Goal: Task Accomplishment & Management: Complete application form

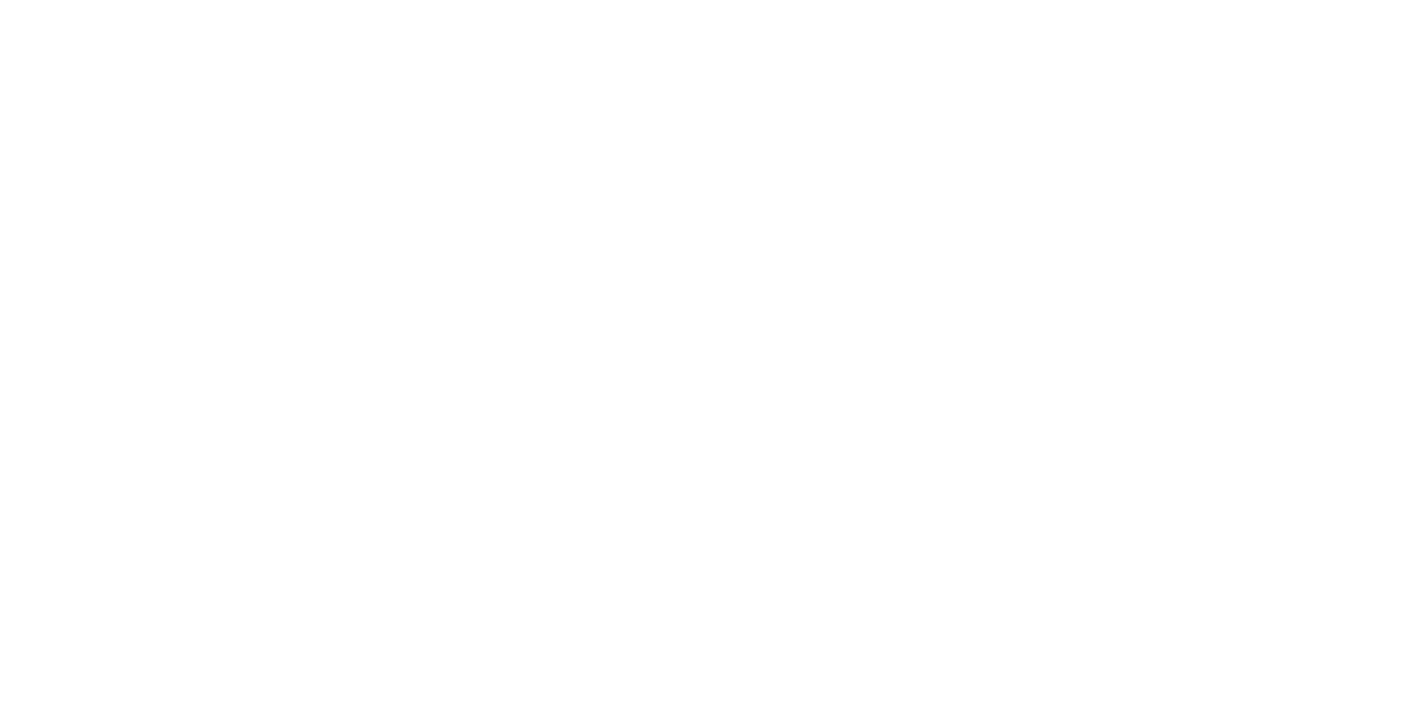
select select "FR"
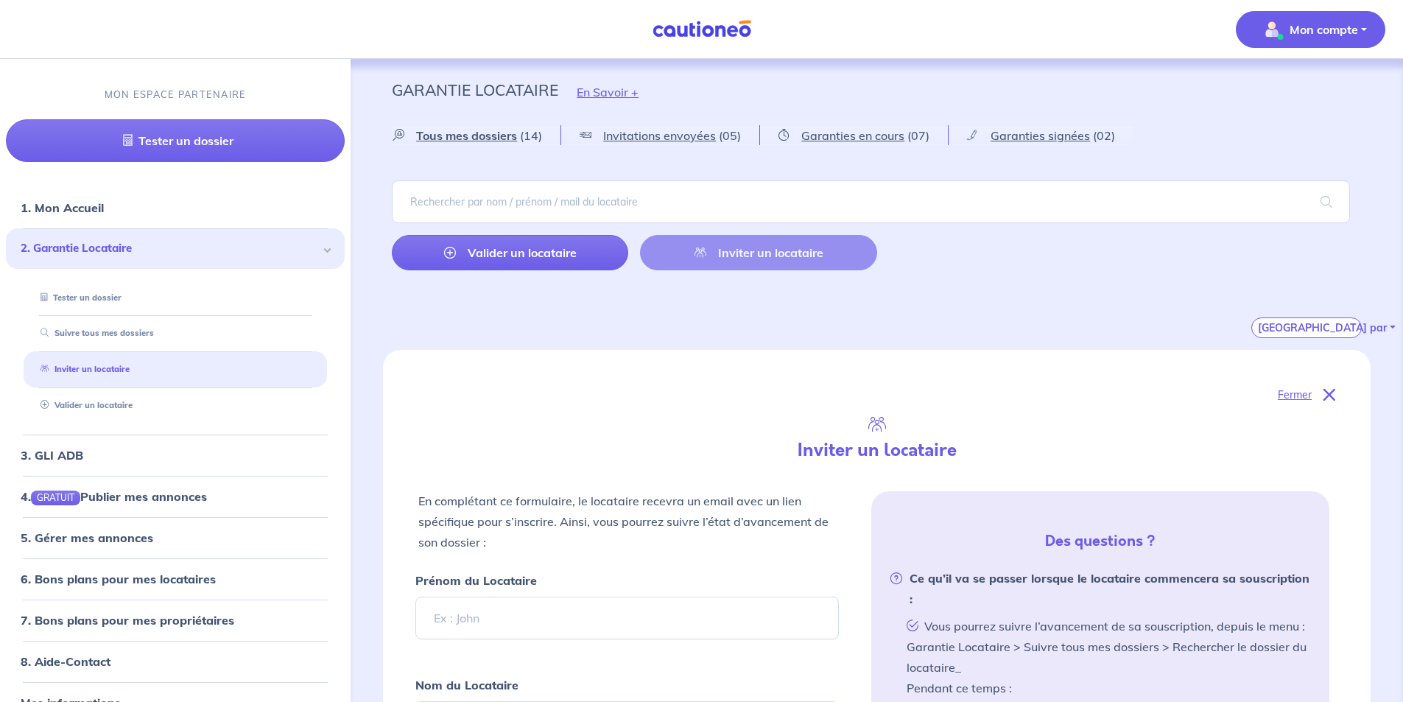
click at [1349, 23] on p "Mon compte" at bounding box center [1323, 30] width 68 height 18
click at [1190, 121] on div "Garantie Locataire En Savoir +" at bounding box center [876, 92] width 1040 height 66
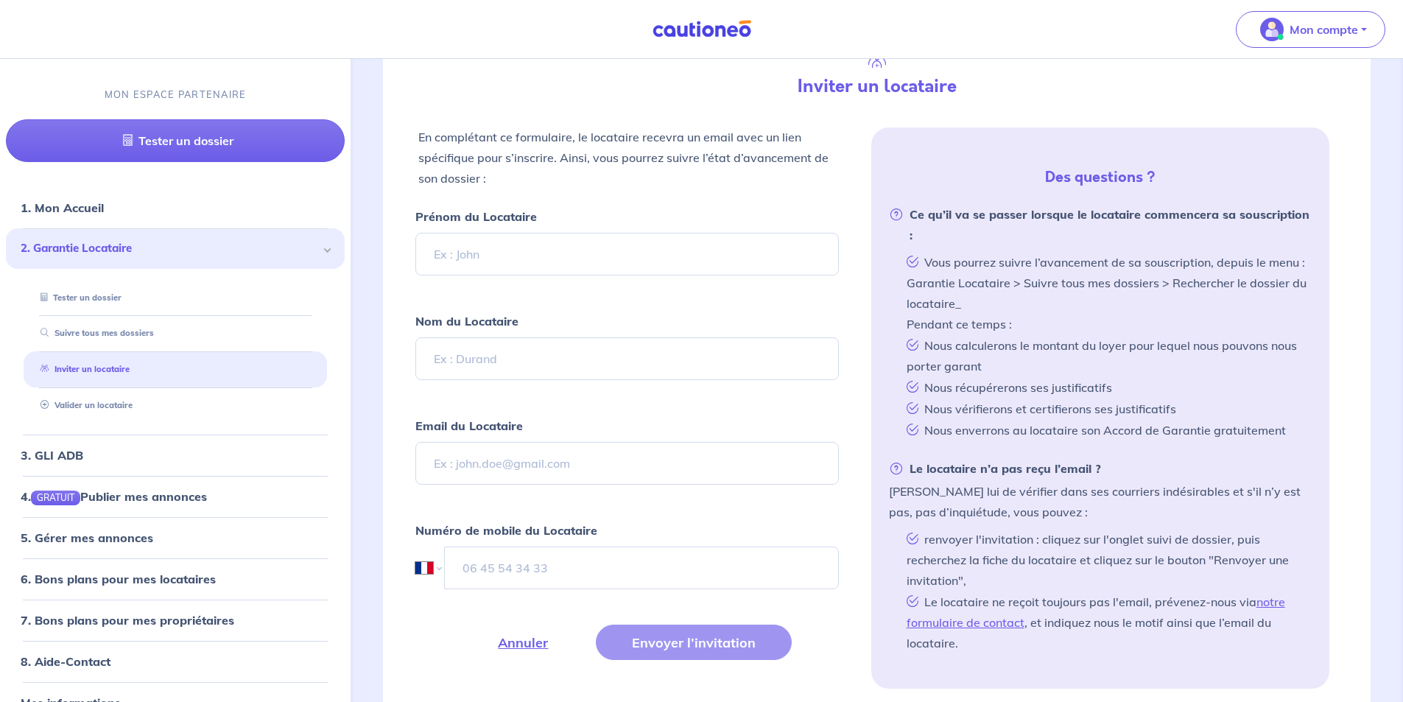
scroll to position [368, 0]
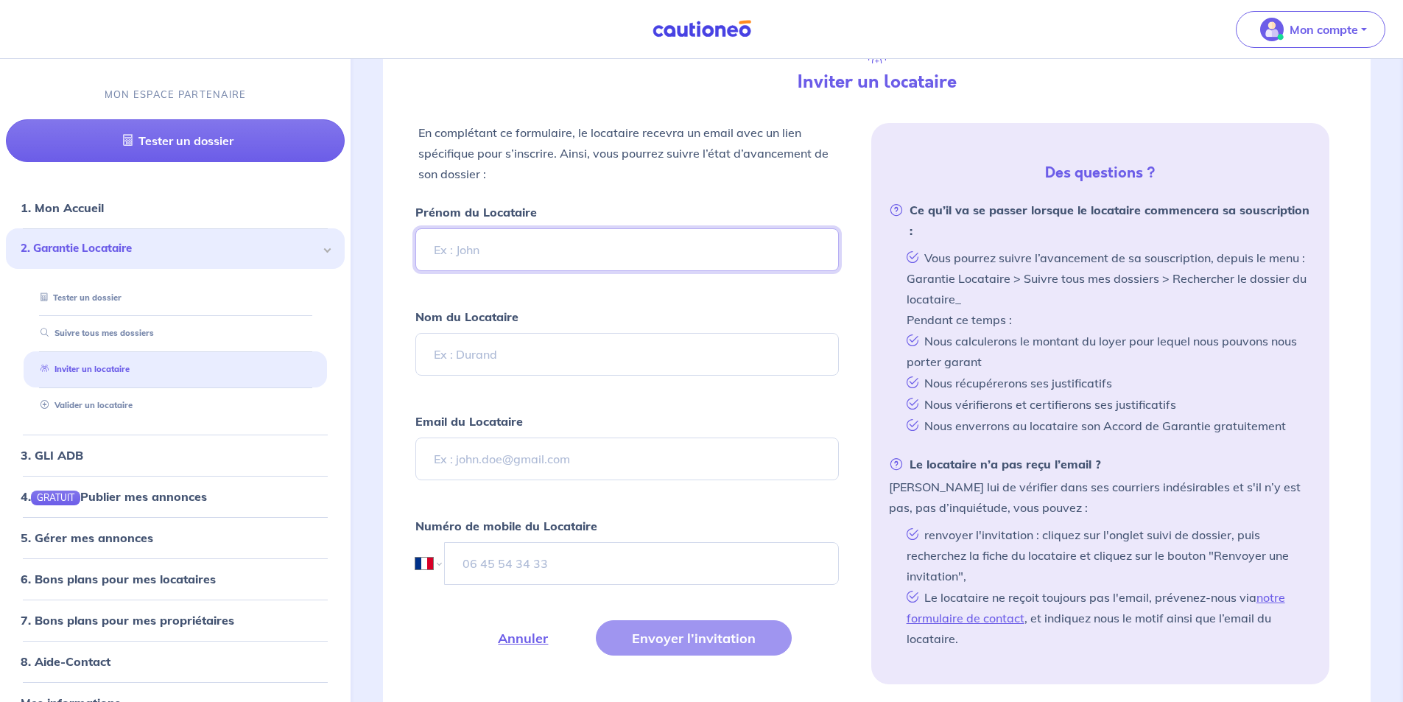
click at [490, 250] on input "Prénom du Locataire" at bounding box center [626, 249] width 423 height 43
type input "b"
type input "BADIS"
click at [458, 348] on input "Nom du Locataire" at bounding box center [626, 354] width 423 height 43
click at [496, 361] on input "Nom du Locataire" at bounding box center [626, 354] width 423 height 43
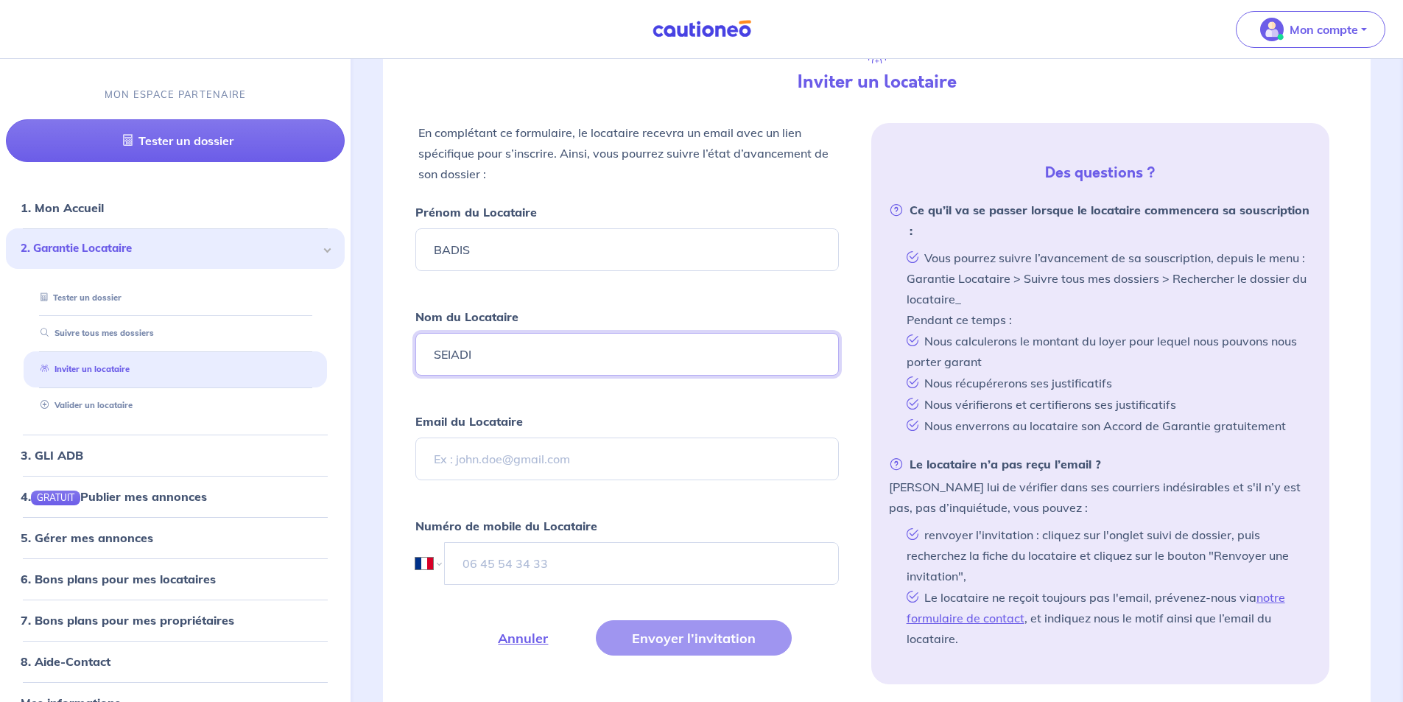
type input "SEIADI"
click at [493, 462] on input "Email du Locataire" at bounding box center [626, 458] width 423 height 43
type input "B"
type input "[EMAIL_ADDRESS][DOMAIN_NAME]"
click at [494, 566] on input "tel" at bounding box center [641, 563] width 393 height 43
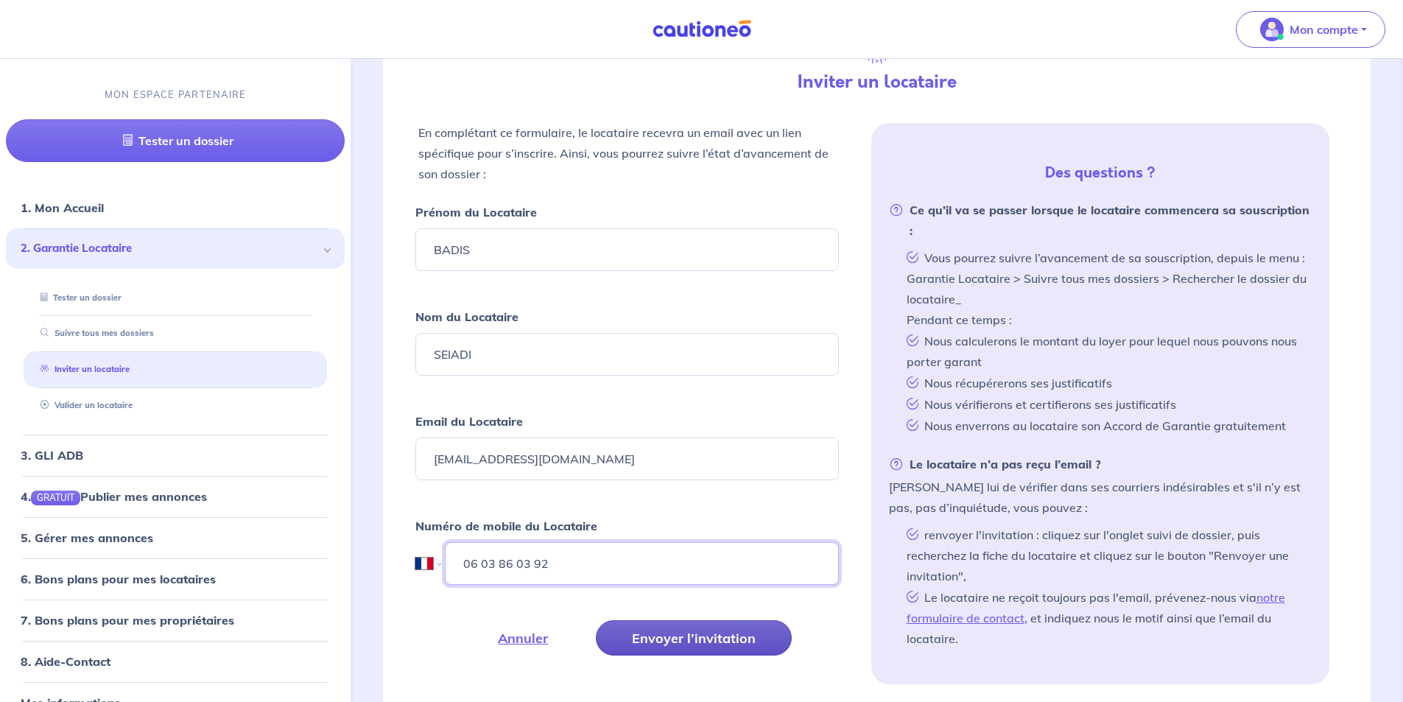
type input "06 03 86 03 92"
click at [736, 627] on button "Envoyer l’invitation" at bounding box center [694, 637] width 196 height 35
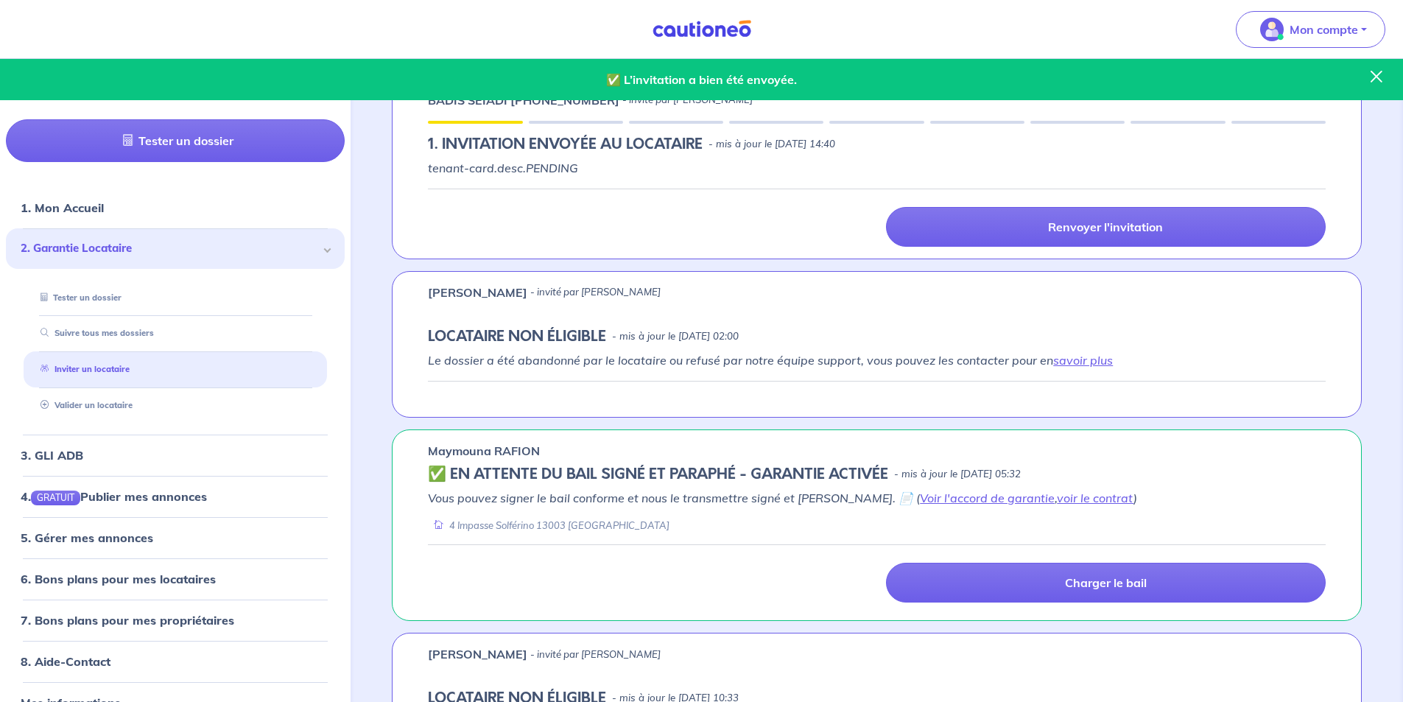
scroll to position [74, 0]
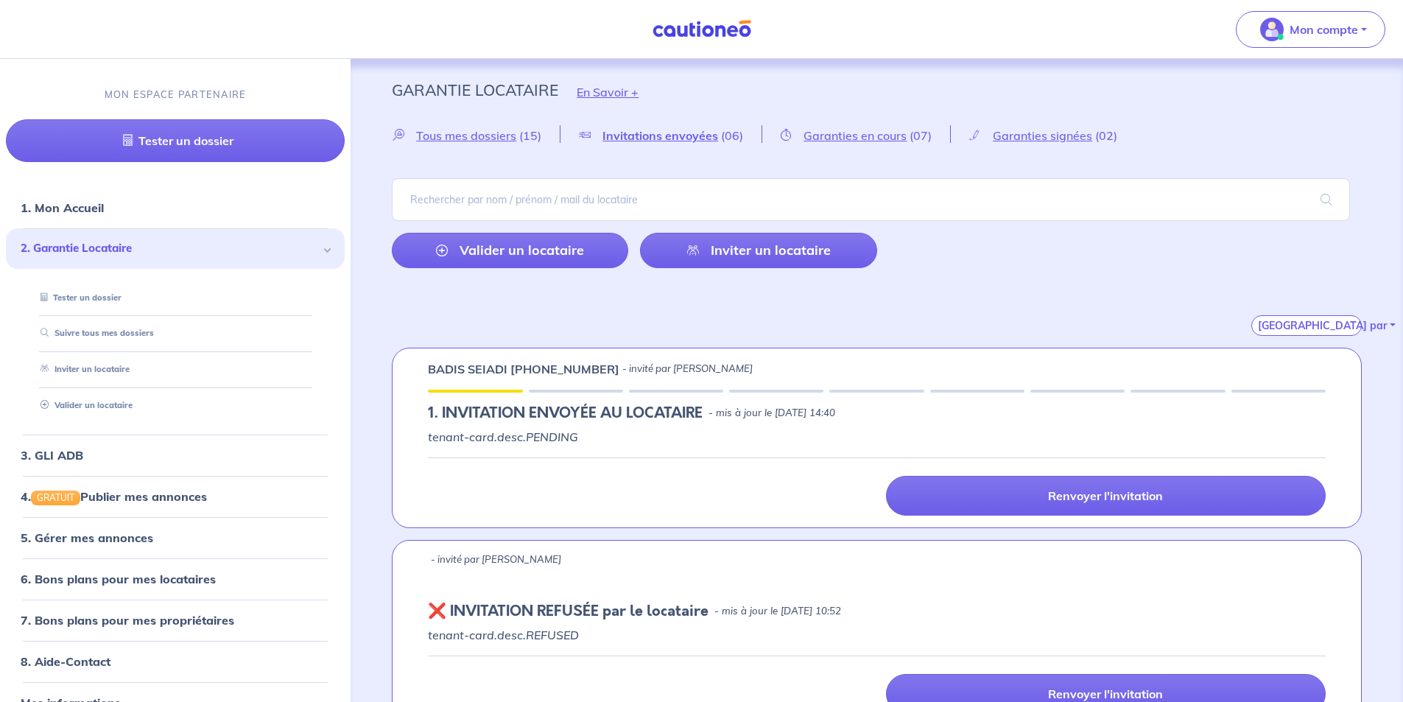
click at [1149, 391] on div at bounding box center [1177, 391] width 94 height 3
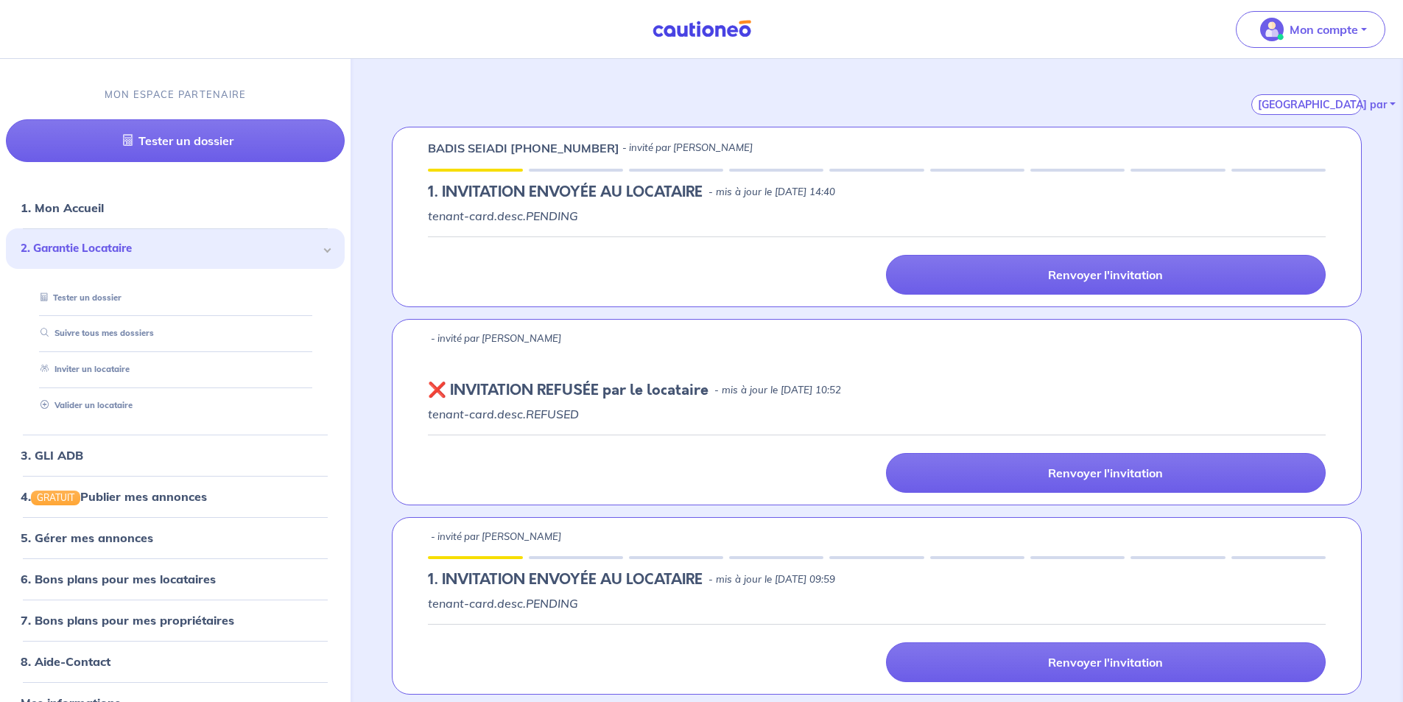
scroll to position [295, 0]
